Goal: Task Accomplishment & Management: Manage account settings

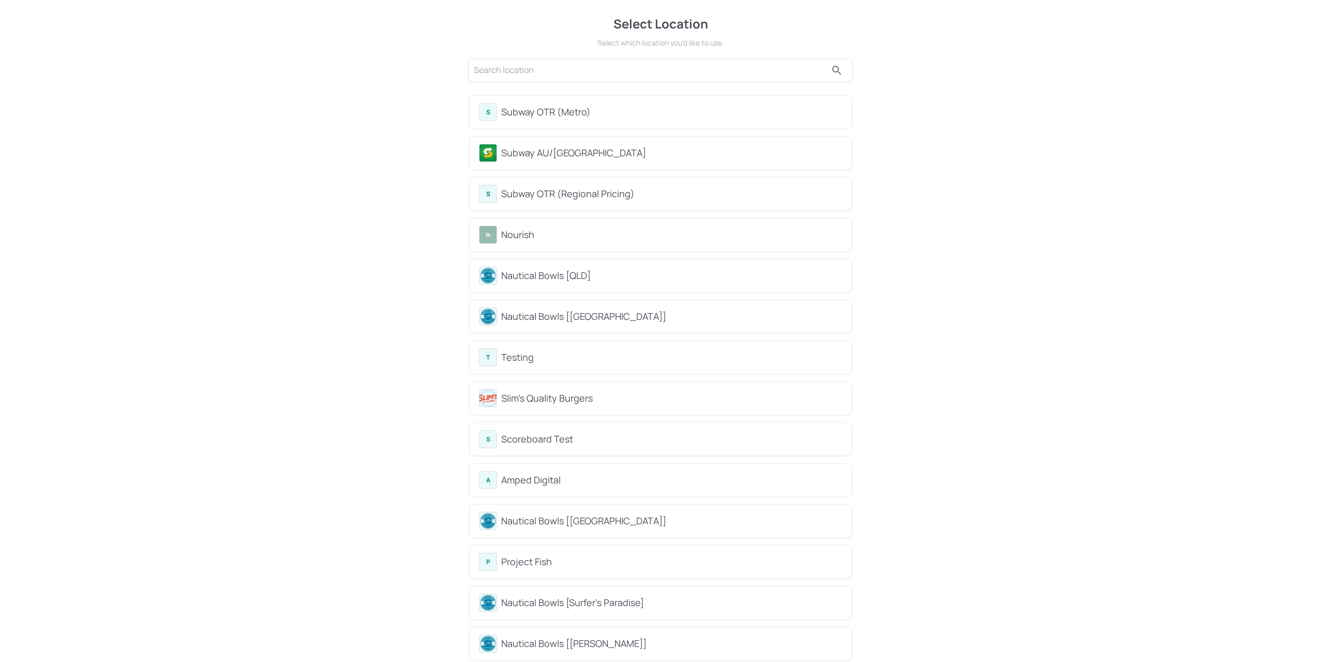
drag, startPoint x: 43, startPoint y: 149, endPoint x: 268, endPoint y: 102, distance: 229.4
click at [497, 71] on input "text" at bounding box center [650, 70] width 353 height 17
click at [510, 71] on input "text" at bounding box center [650, 70] width 353 height 17
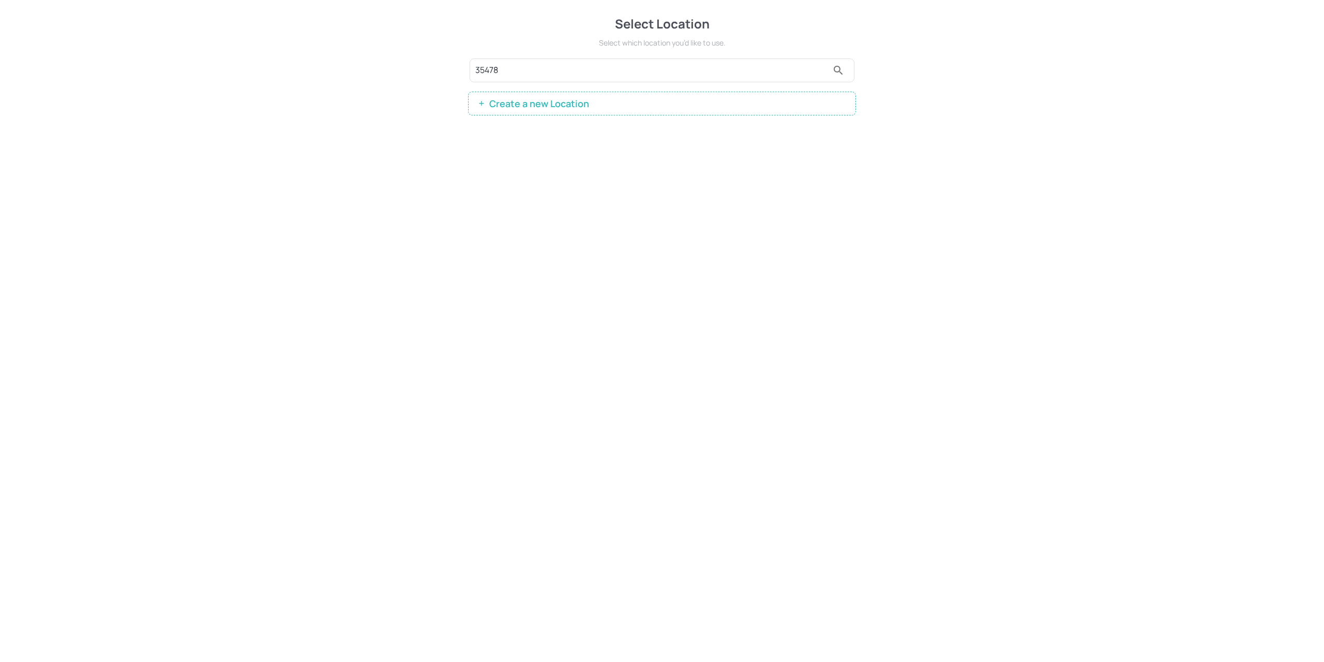
type input "35478"
drag, startPoint x: 496, startPoint y: 74, endPoint x: 485, endPoint y: 73, distance: 10.9
click at [459, 68] on div "Select Location Select which location you’d like to use. 35478 Create a new Loc…" at bounding box center [662, 65] width 1324 height 130
drag, startPoint x: 506, startPoint y: 64, endPoint x: 434, endPoint y: 59, distance: 71.5
click at [437, 63] on div "Select Location Select which location you’d like to use. 35478 Create a new Loc…" at bounding box center [662, 65] width 1324 height 130
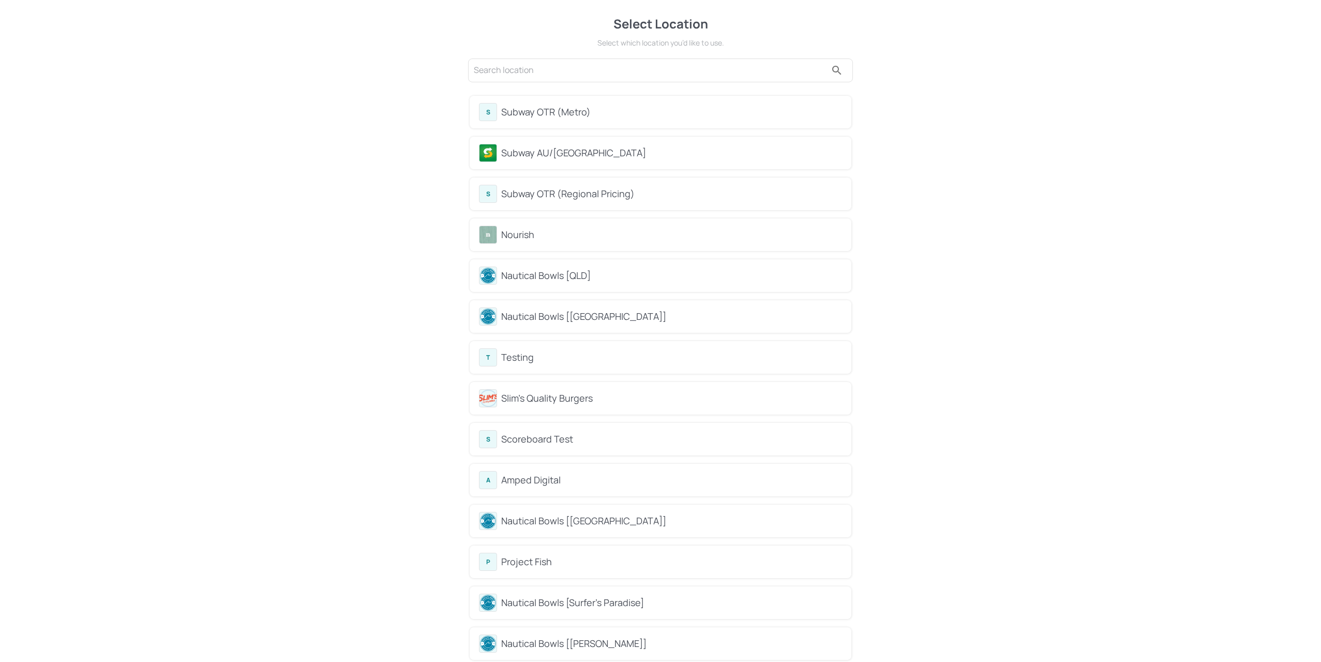
click at [533, 157] on div "Subway AU/[GEOGRAPHIC_DATA]" at bounding box center [671, 153] width 341 height 14
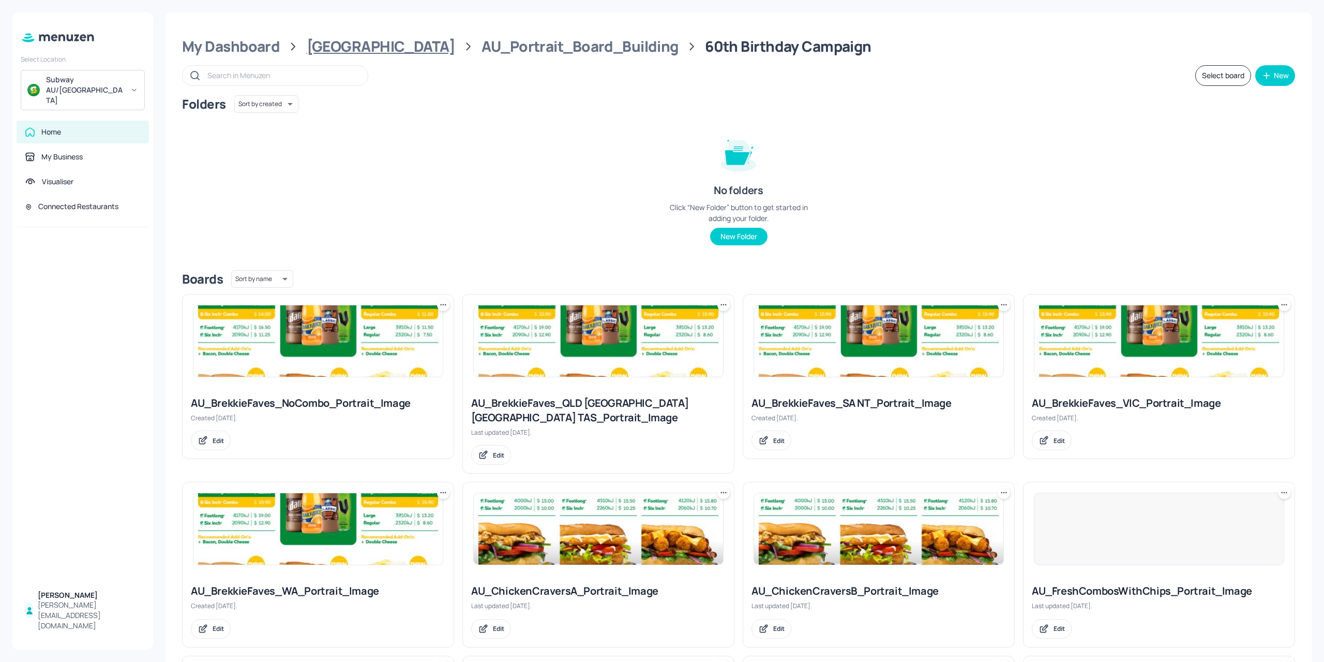
click at [340, 49] on div "Australia" at bounding box center [381, 46] width 148 height 19
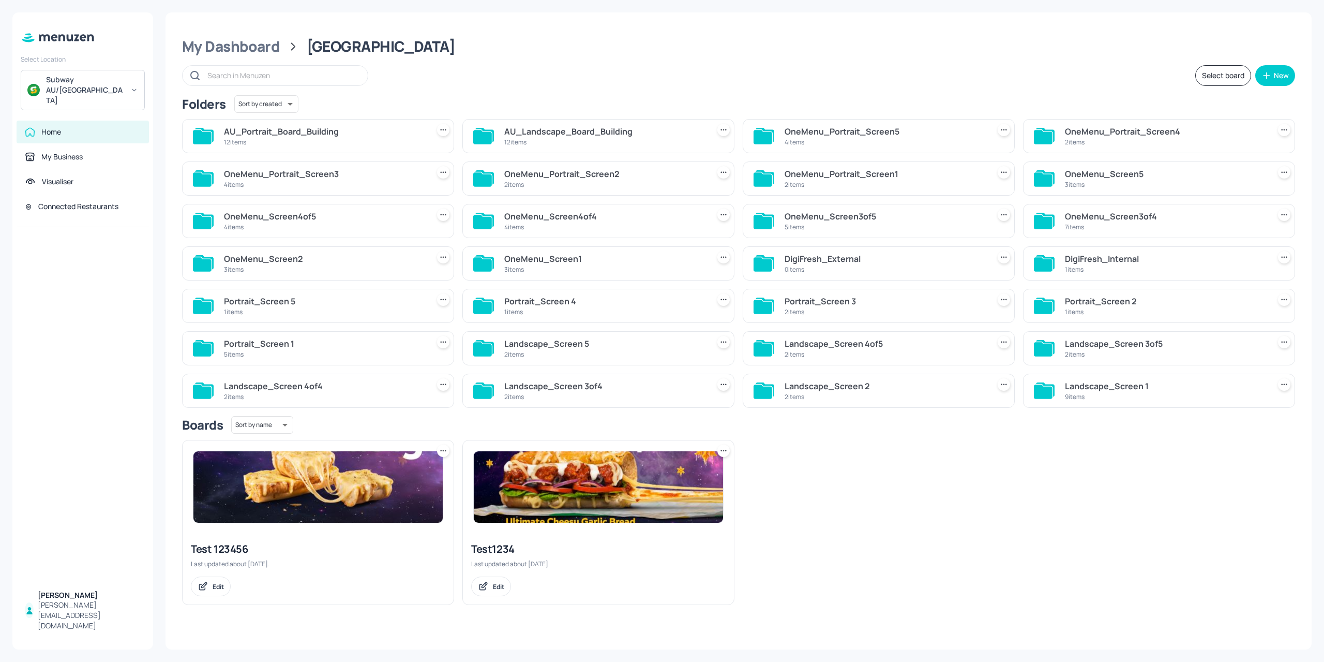
click at [573, 142] on div "12 items" at bounding box center [604, 142] width 201 height 9
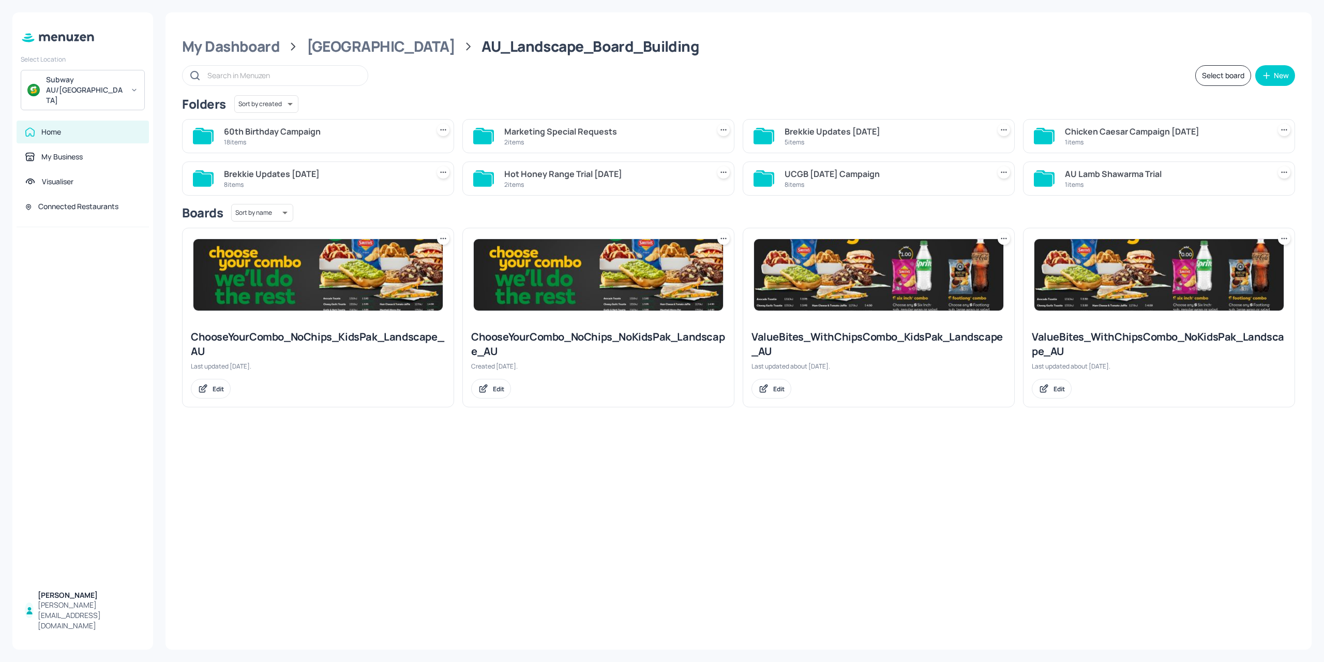
click at [307, 137] on div "60th Birthday Campaign" at bounding box center [324, 131] width 201 height 12
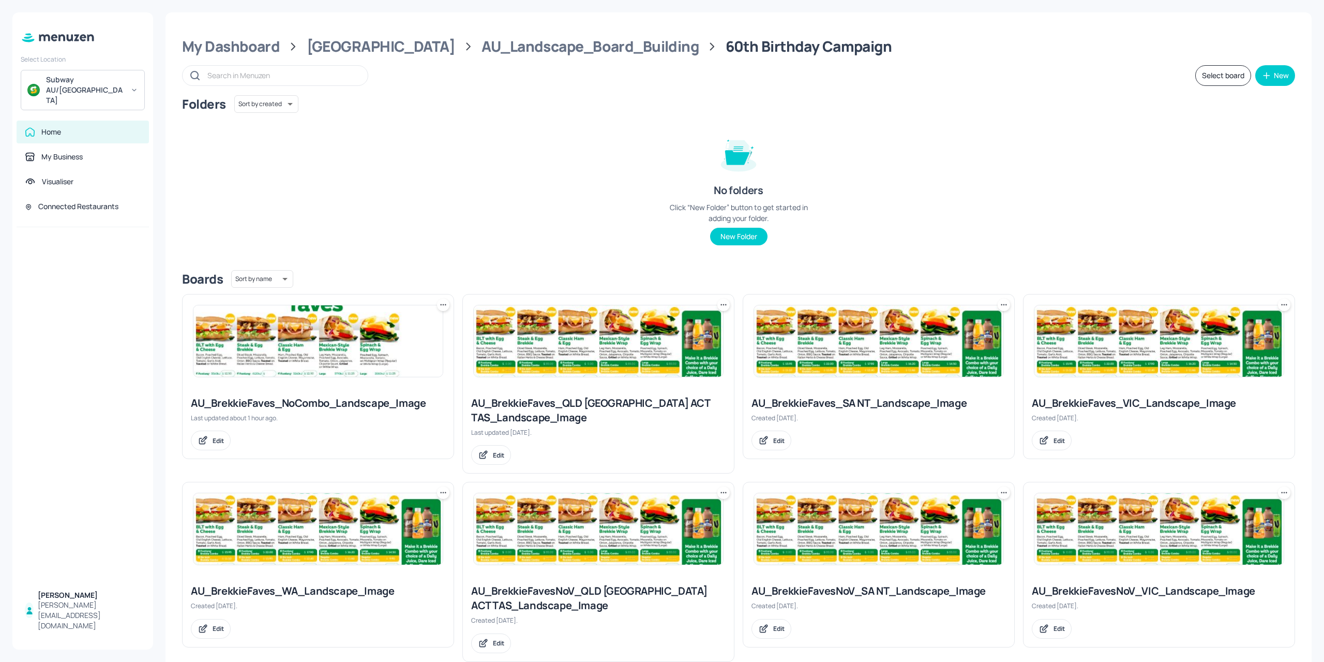
click at [328, 363] on img at bounding box center [317, 340] width 249 height 71
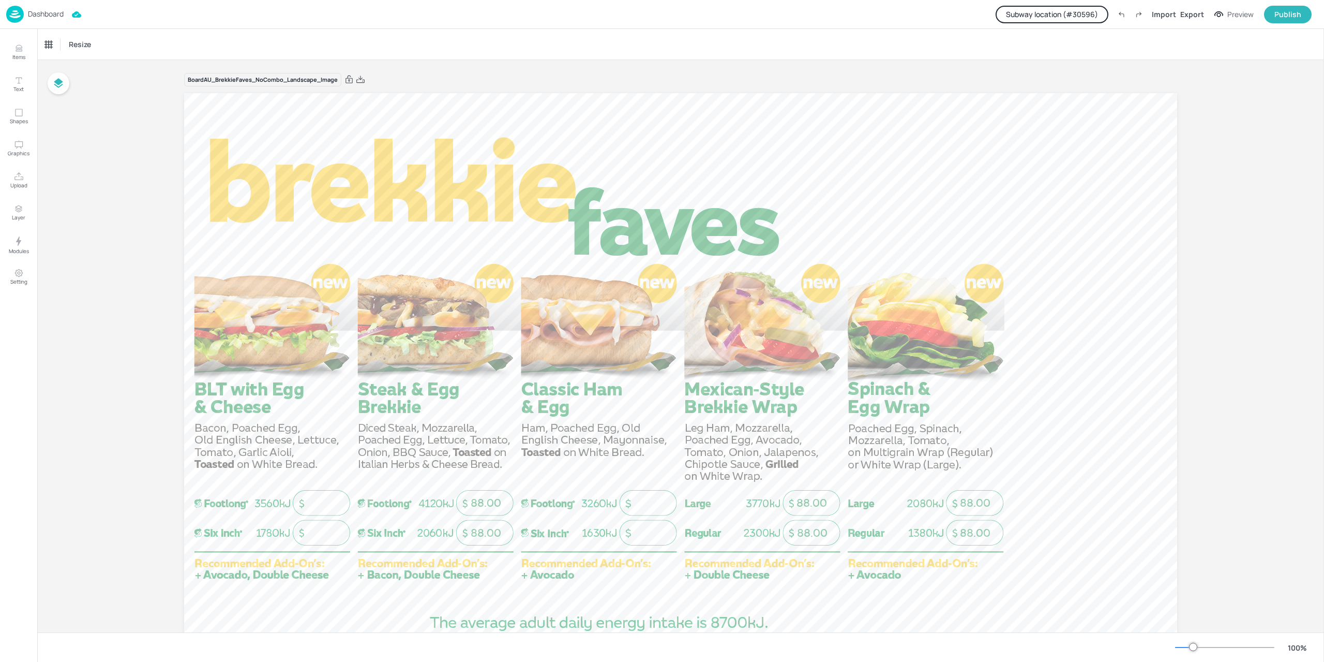
click at [1056, 15] on button "Subway location (# 30596 )" at bounding box center [1052, 15] width 113 height 18
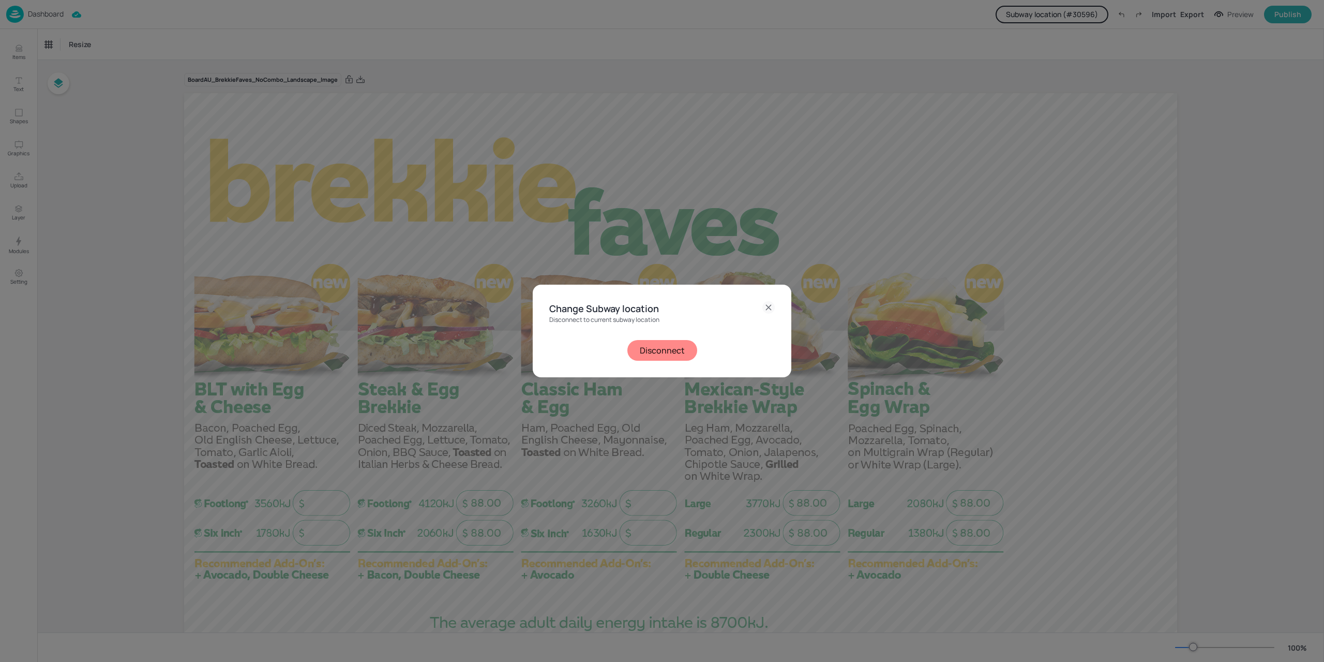
click at [925, 89] on div "Change Subway location Disconnect to current subway location Disconnect" at bounding box center [662, 331] width 1324 height 662
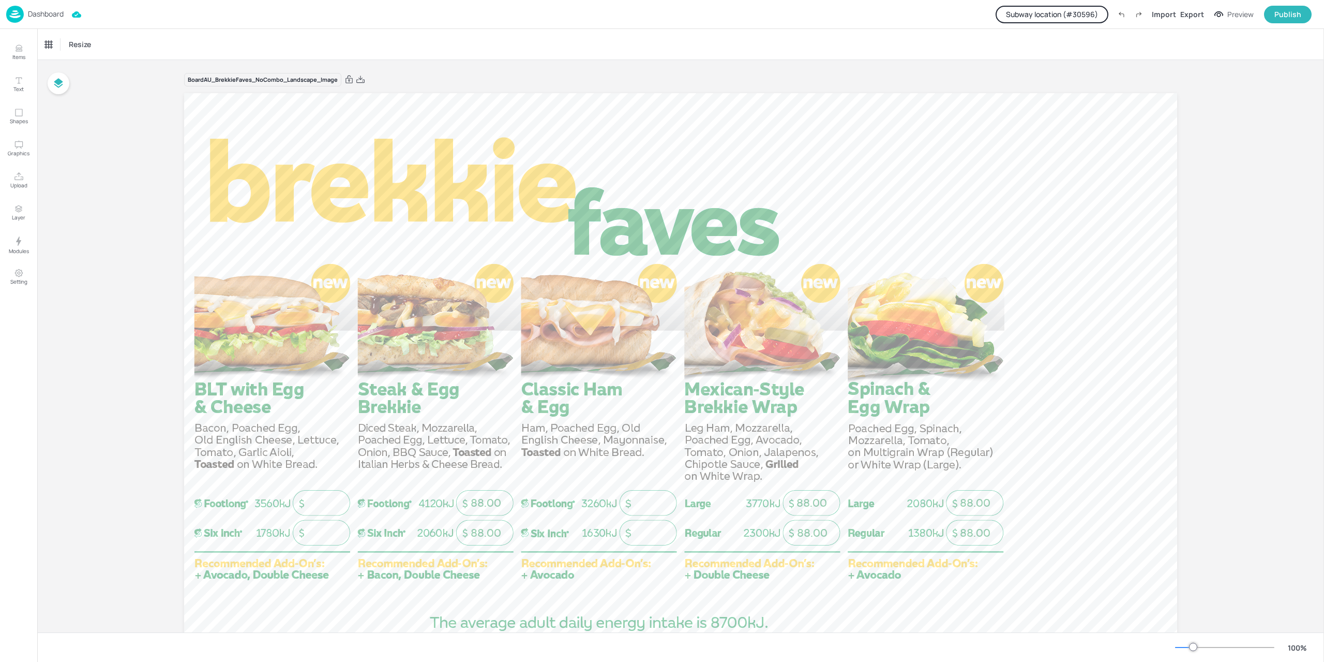
click at [1075, 16] on button "Subway location (# 30596 )" at bounding box center [1052, 15] width 113 height 18
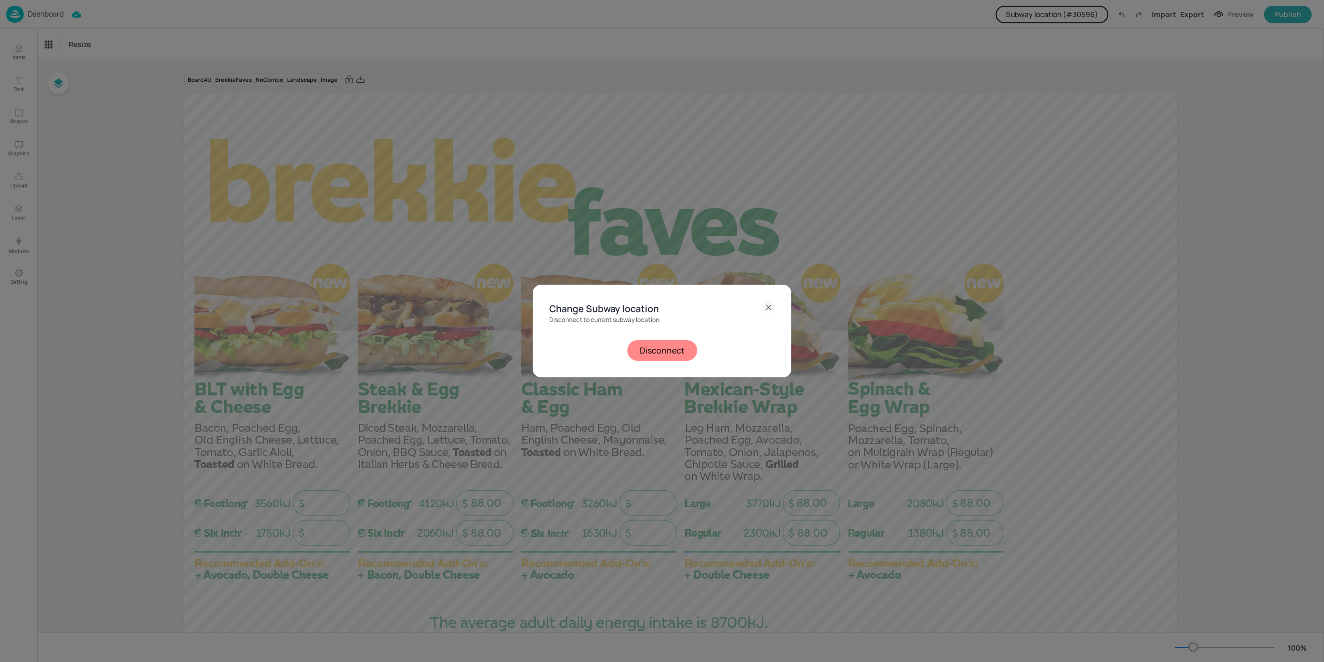
click at [659, 345] on button "Disconnect" at bounding box center [662, 350] width 70 height 21
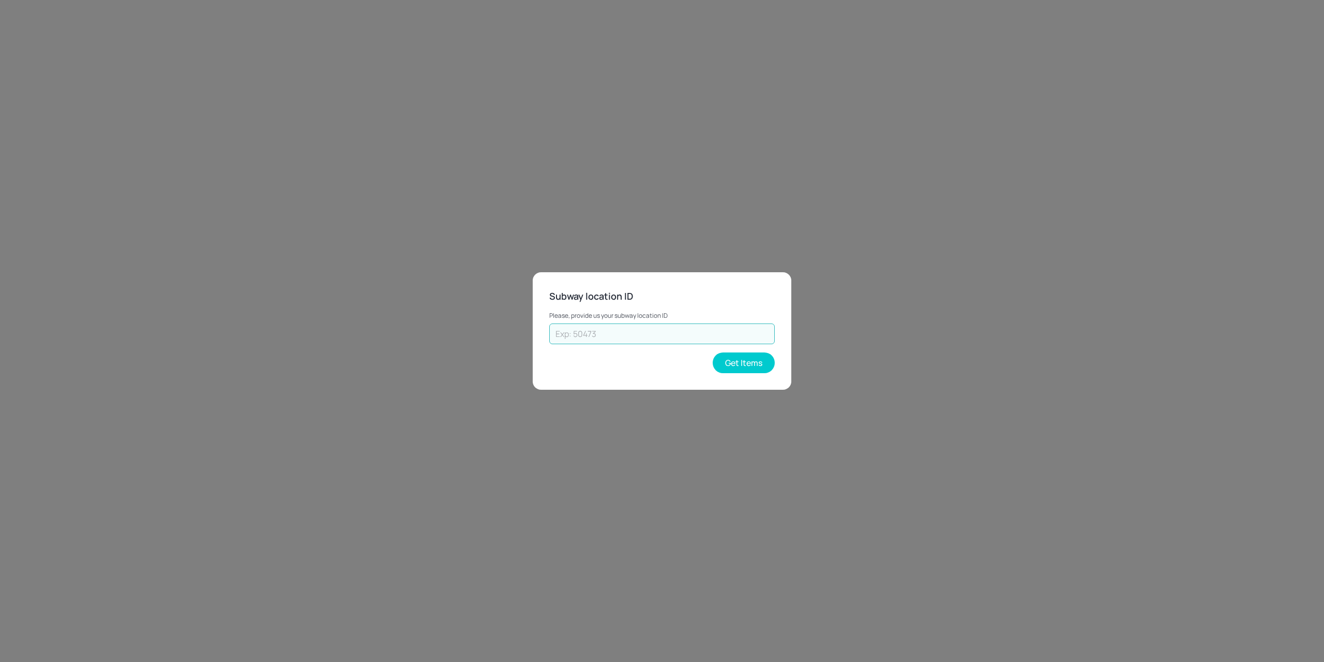
click at [661, 334] on input "text" at bounding box center [662, 333] width 226 height 21
type input "35478"
click at [730, 362] on button "Get Items" at bounding box center [744, 362] width 62 height 21
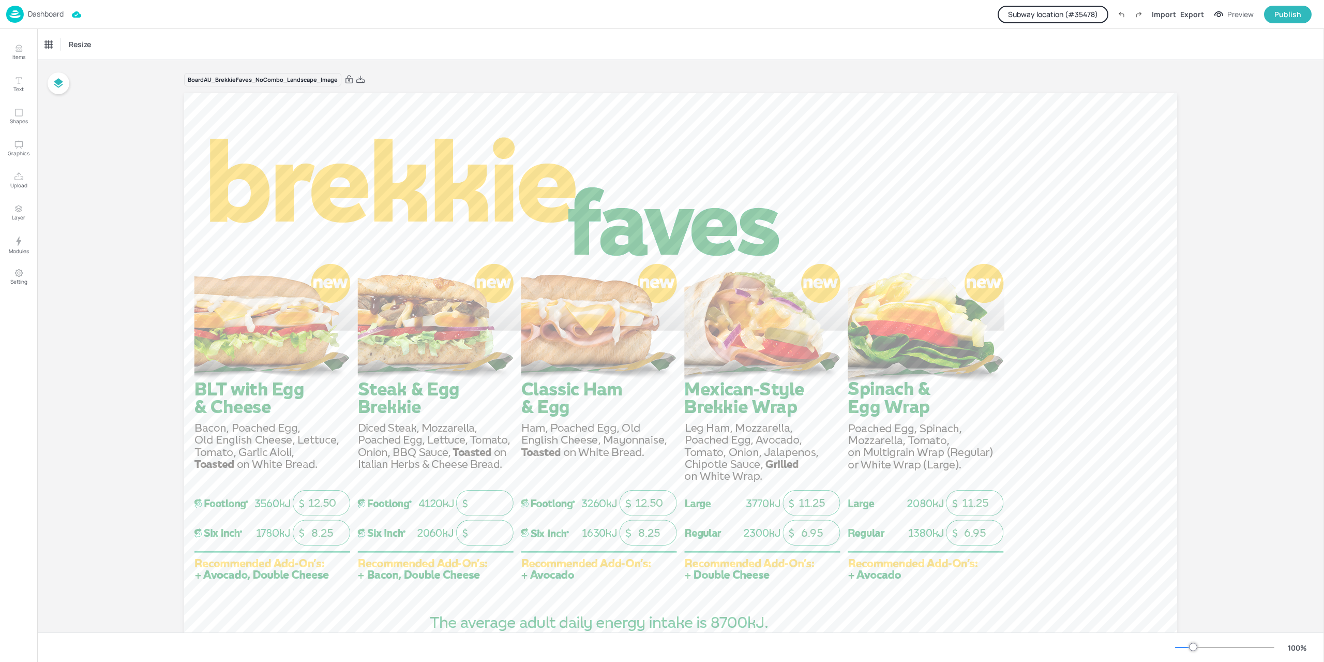
click at [54, 14] on p "Dashboard" at bounding box center [46, 13] width 36 height 7
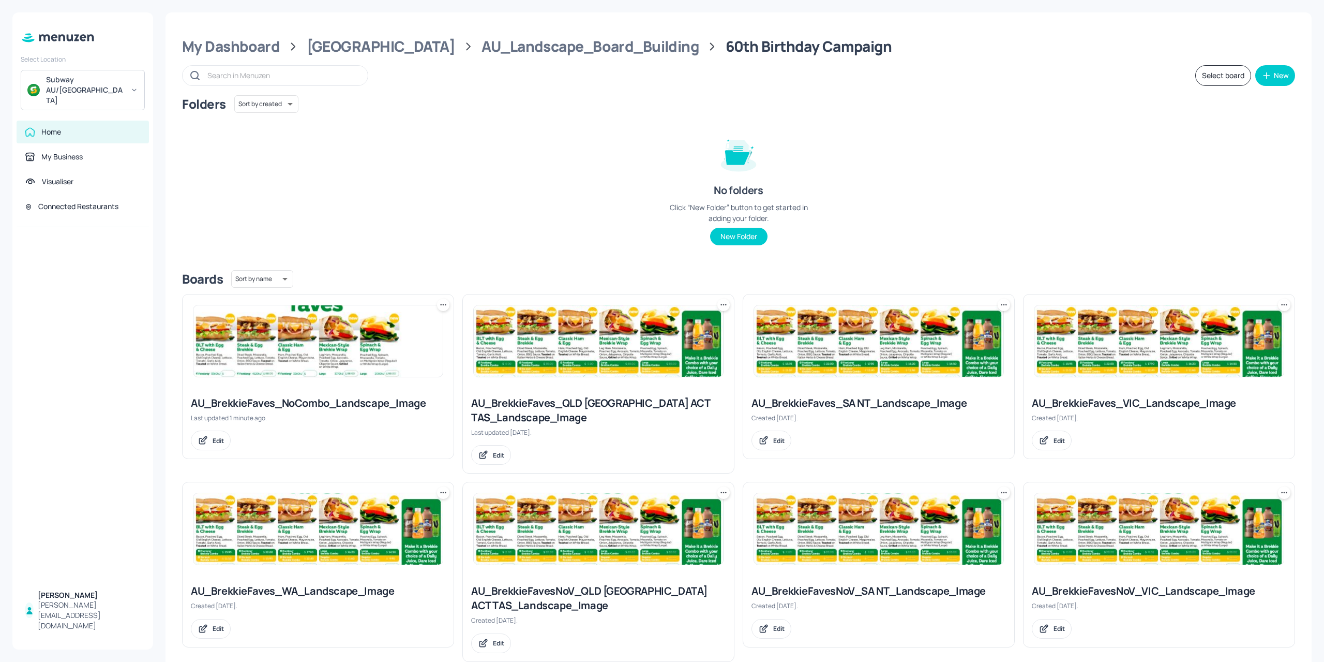
click at [368, 347] on img at bounding box center [317, 340] width 249 height 71
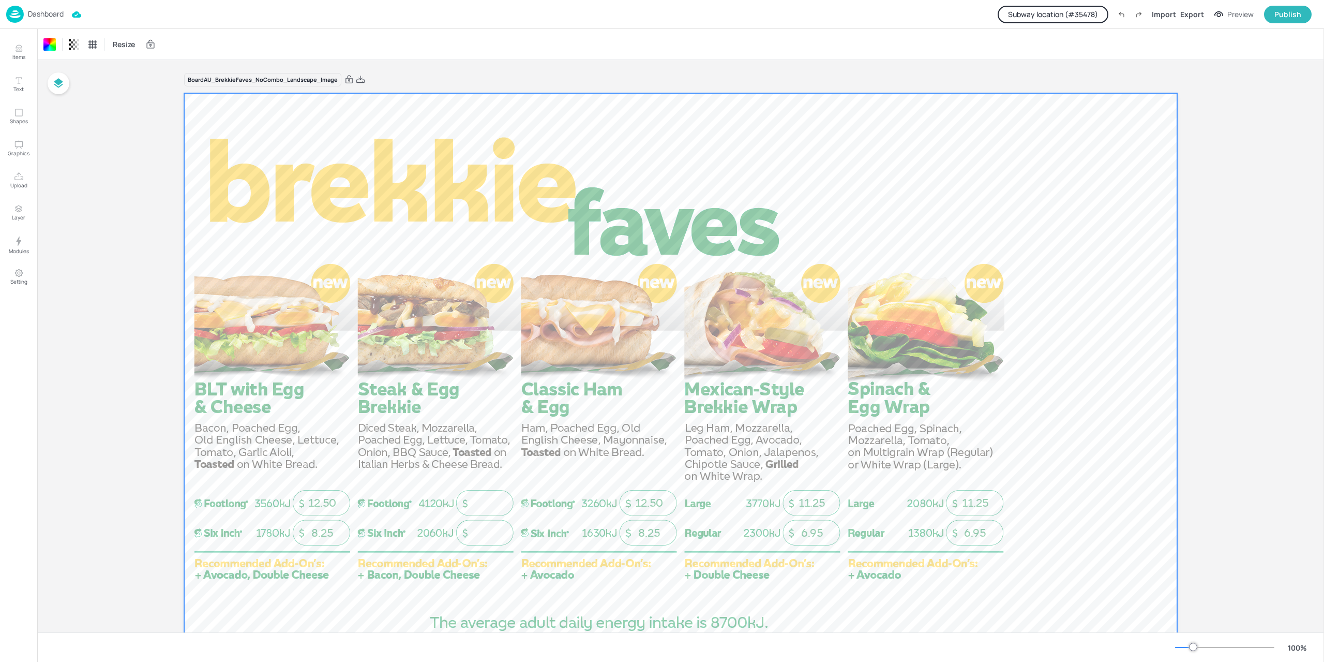
drag, startPoint x: 490, startPoint y: 487, endPoint x: 474, endPoint y: 564, distance: 78.7
click at [474, 564] on div at bounding box center [680, 372] width 993 height 559
